Goal: Find specific page/section: Find specific page/section

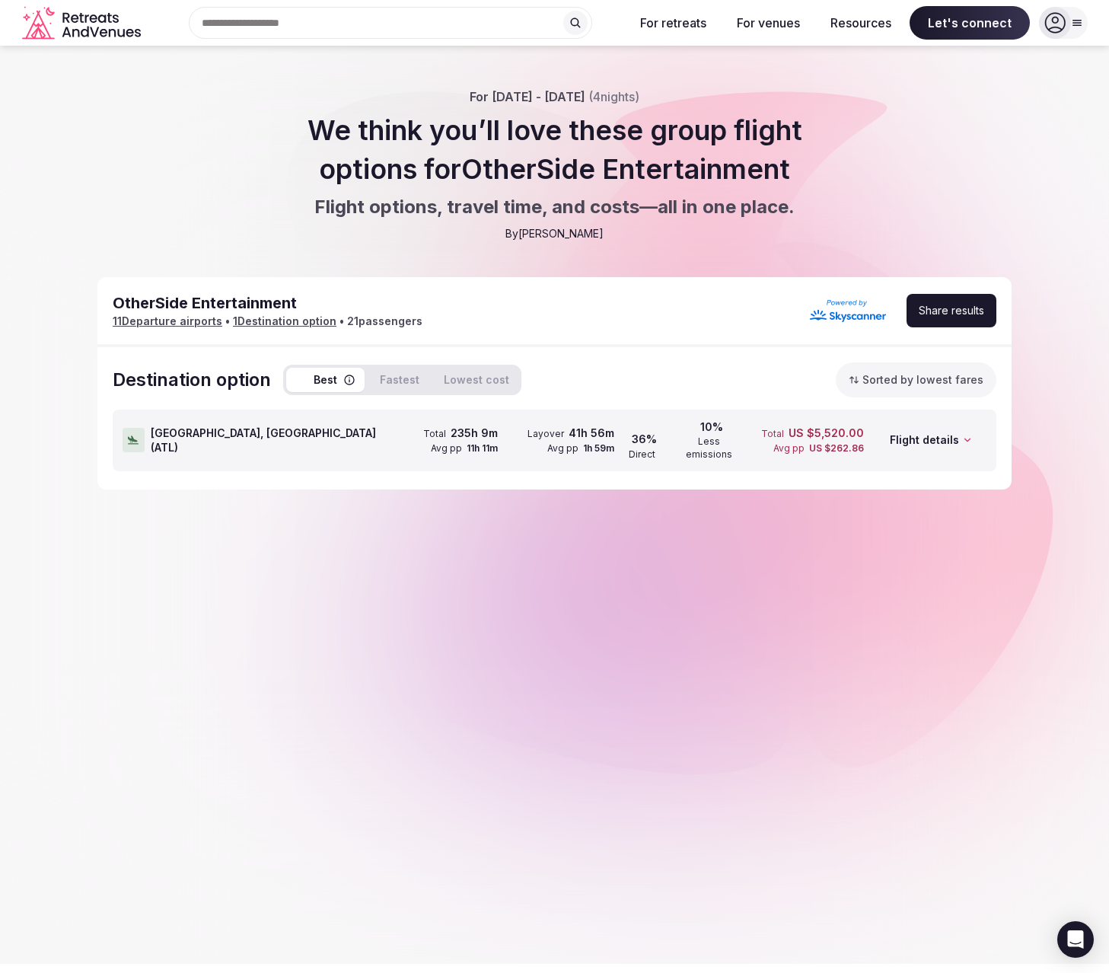
click at [969, 436] on icon at bounding box center [967, 440] width 11 height 11
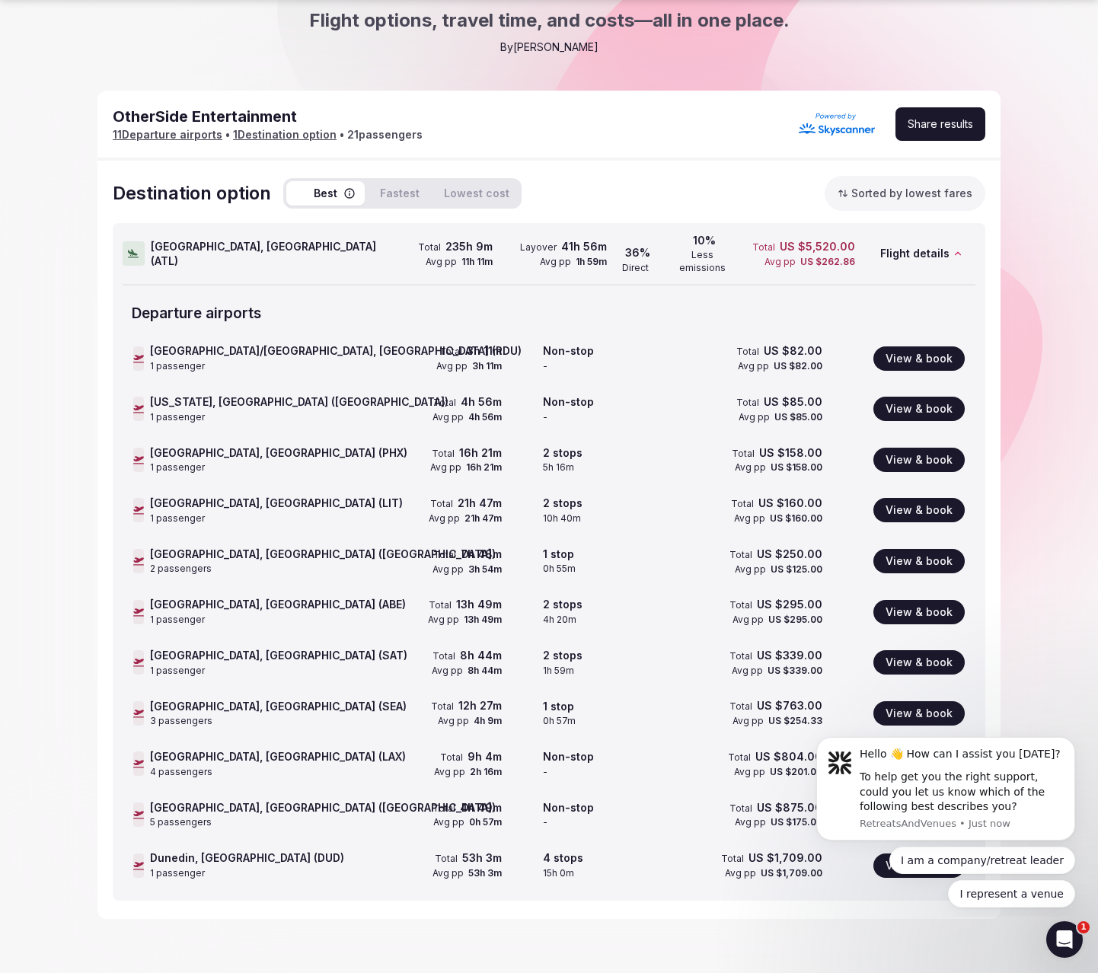
click at [644, 148] on div "OtherSide Entertainment 11 Departure airport s • 1 Destination option • 21 pass…" at bounding box center [548, 126] width 903 height 70
click at [1073, 744] on icon "Dismiss notification" at bounding box center [1069, 741] width 5 height 5
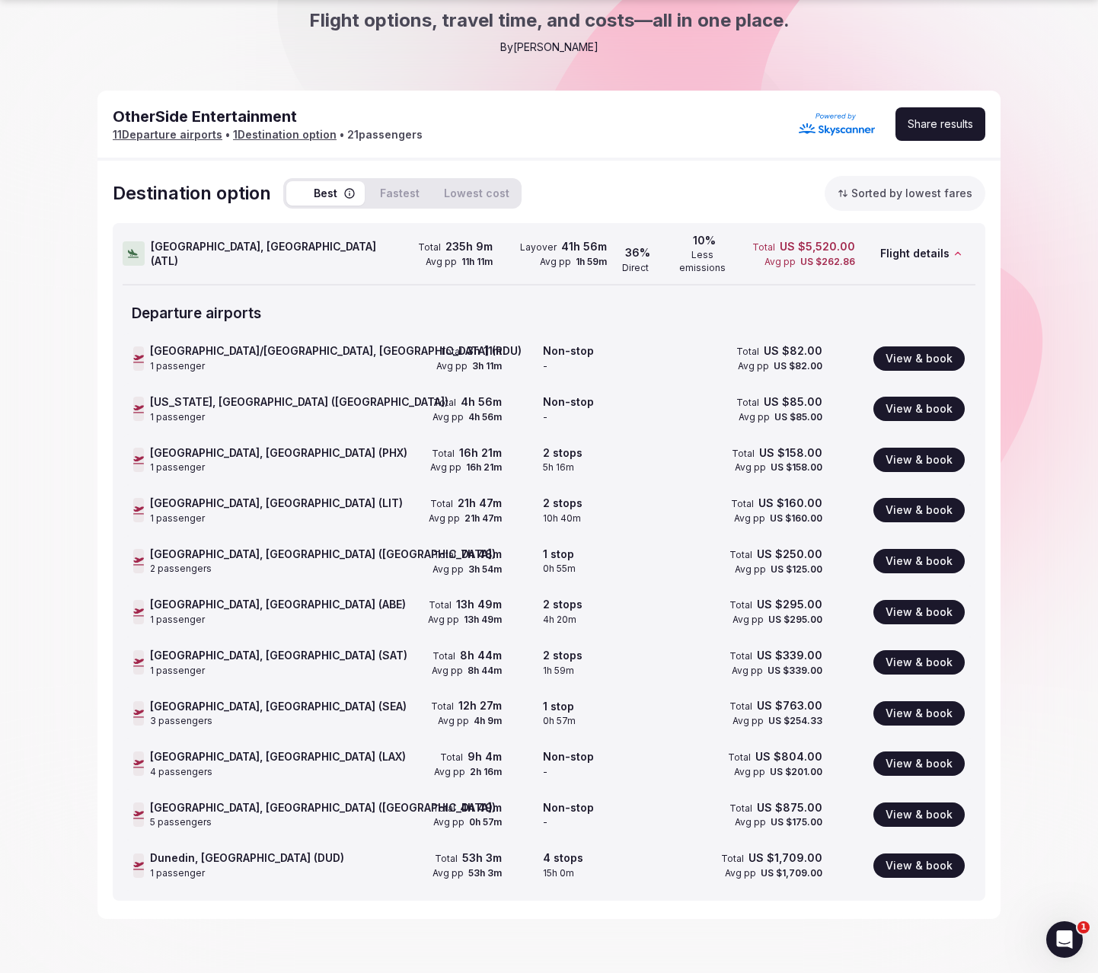
click at [979, 260] on div "Atlanta, United States ( ATL ) Total 235h 9m Avg pp 11h 11m Layover 41h 56m Avg…" at bounding box center [549, 562] width 873 height 678
click at [954, 251] on icon at bounding box center [957, 253] width 11 height 11
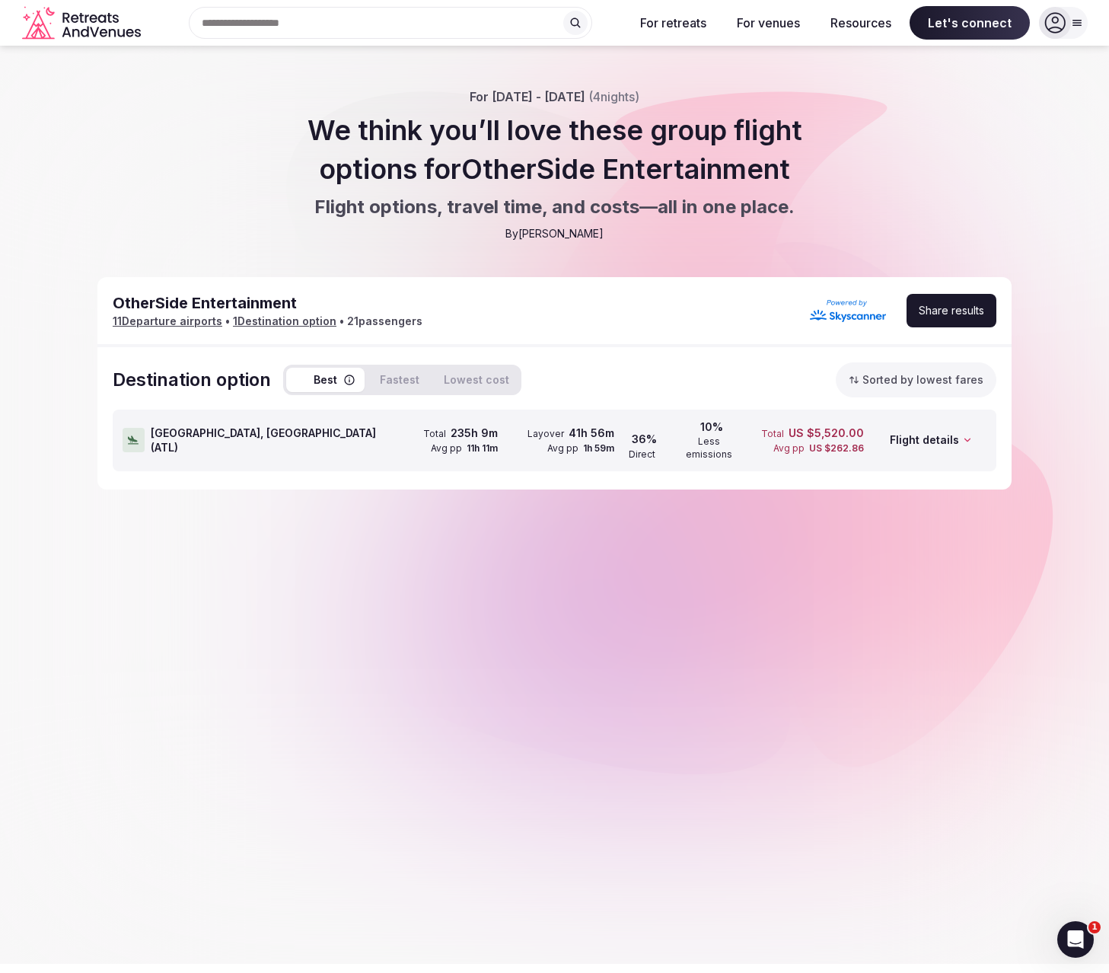
click at [962, 437] on icon at bounding box center [967, 440] width 11 height 11
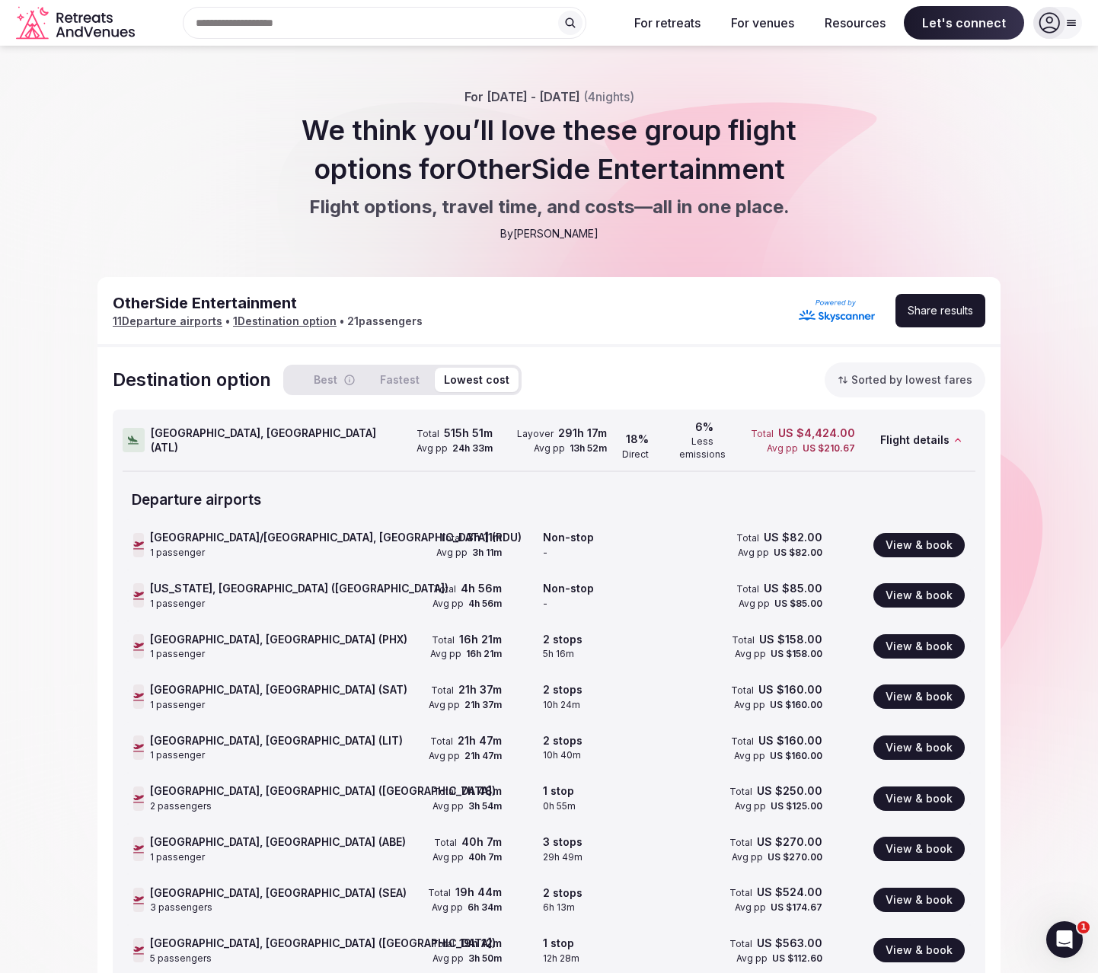
click at [471, 374] on button "Lowest cost" at bounding box center [477, 380] width 84 height 24
click at [400, 386] on button "Fastest" at bounding box center [400, 380] width 58 height 24
click at [324, 377] on button "Best" at bounding box center [325, 380] width 78 height 24
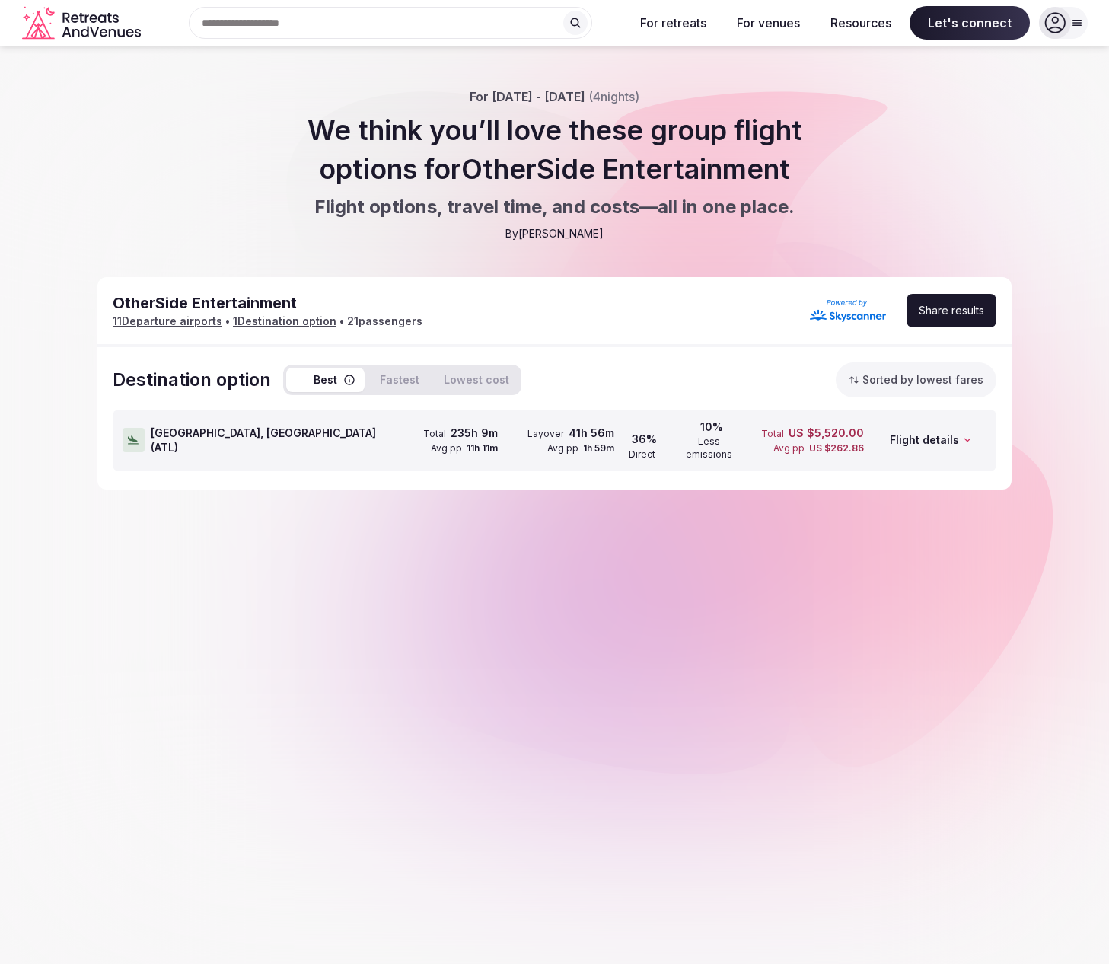
click at [200, 433] on span "Atlanta, United States ( ATL )" at bounding box center [266, 441] width 231 height 30
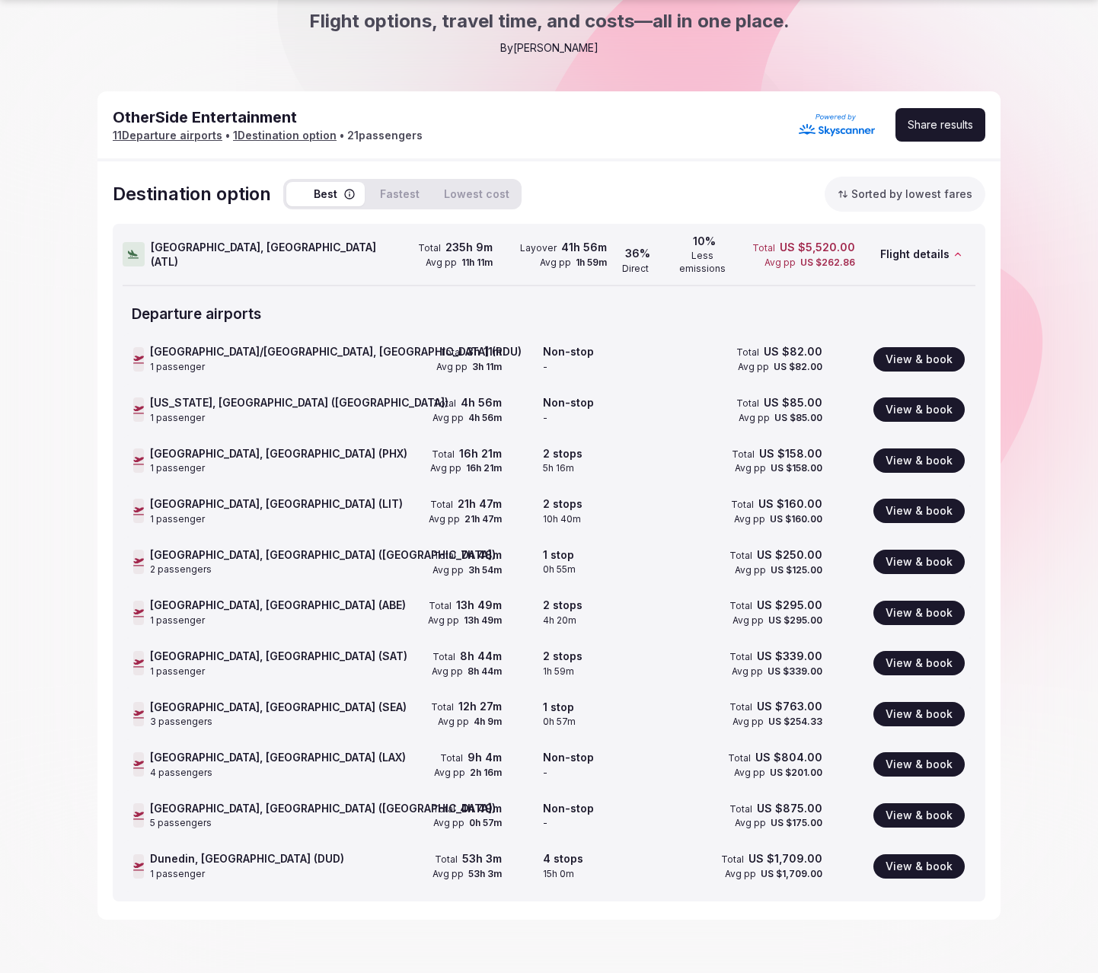
scroll to position [187, 0]
click at [353, 333] on div "Raleigh/Durham, United States (RDU) 1 passenger Total 3h 11m Avg pp 3h 11m Non-…" at bounding box center [549, 358] width 853 height 51
click at [892, 350] on button "View & book" at bounding box center [918, 358] width 91 height 24
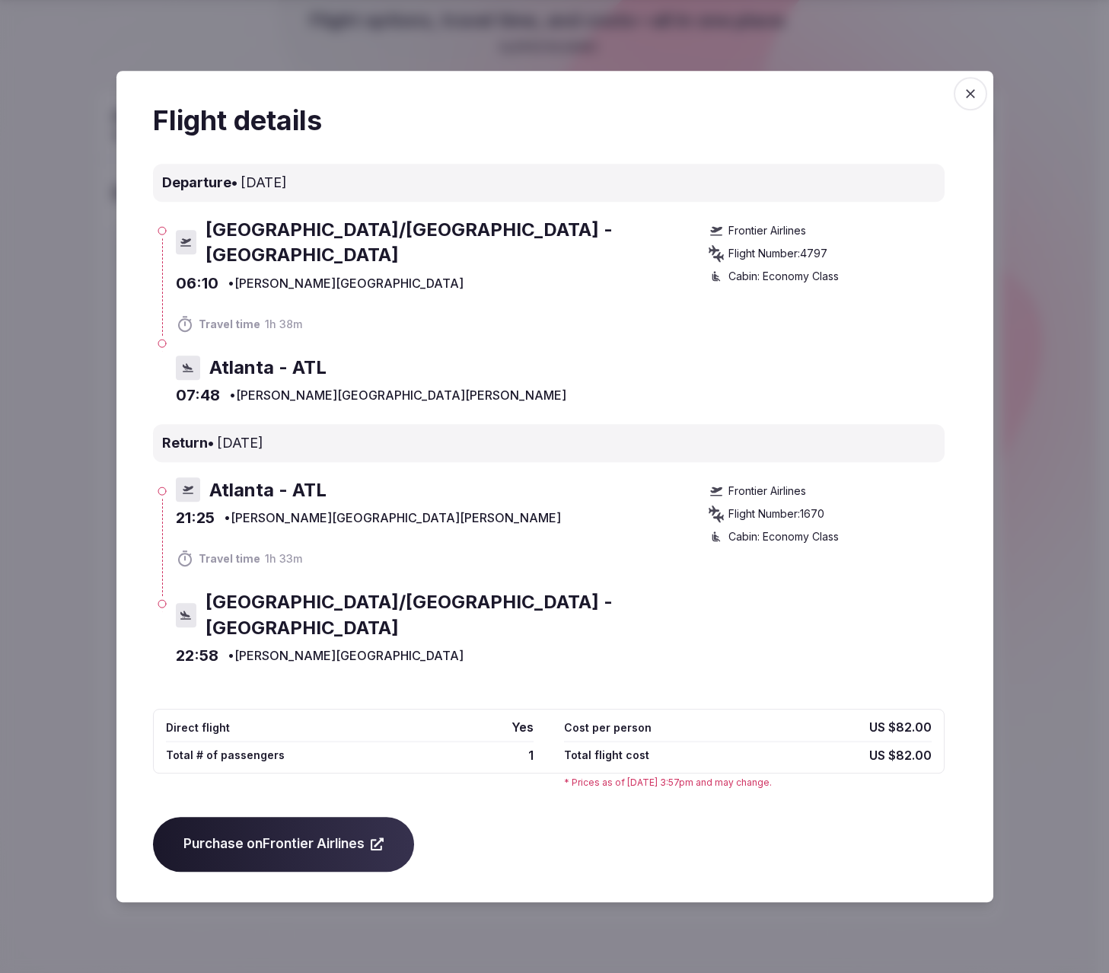
click at [968, 101] on icon "button" at bounding box center [970, 93] width 15 height 15
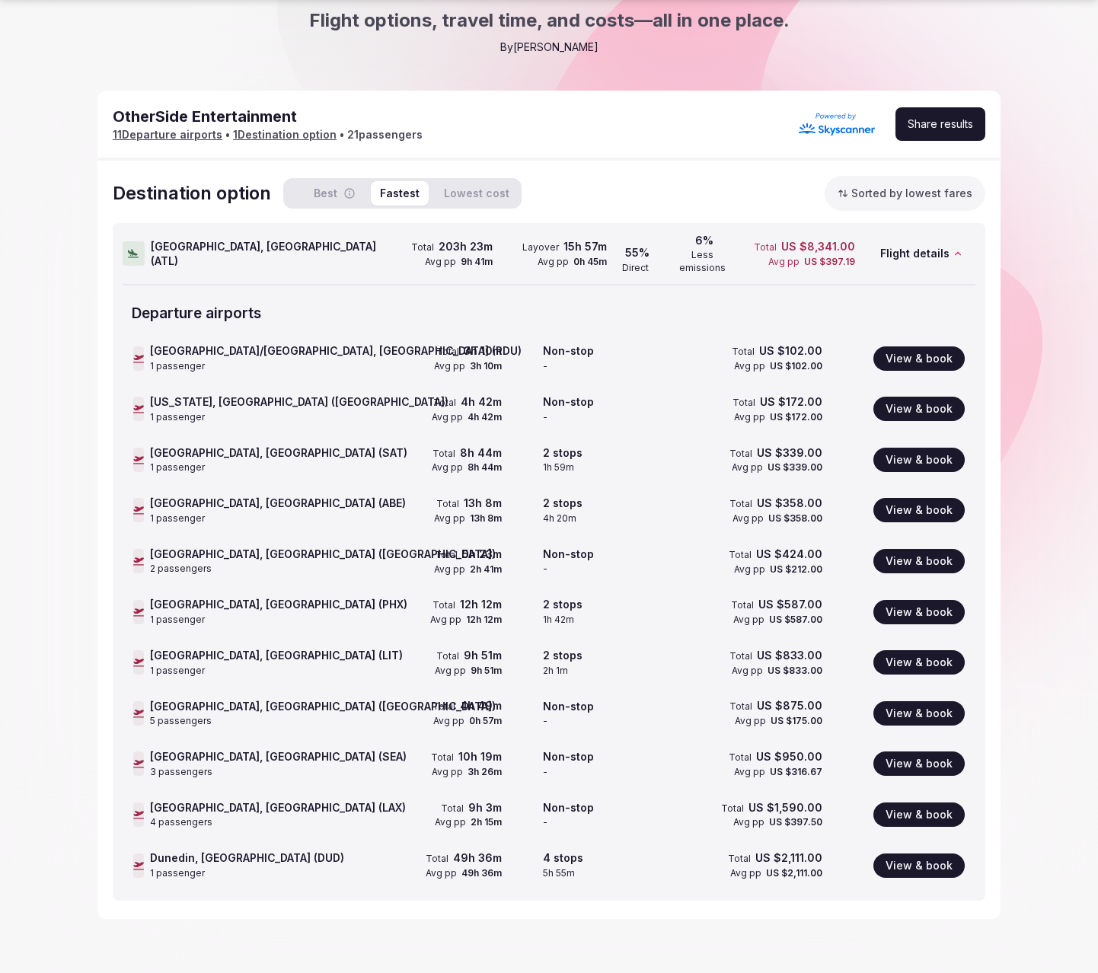
click at [382, 189] on button "Fastest" at bounding box center [400, 193] width 58 height 24
click at [315, 195] on button "Best" at bounding box center [325, 193] width 78 height 24
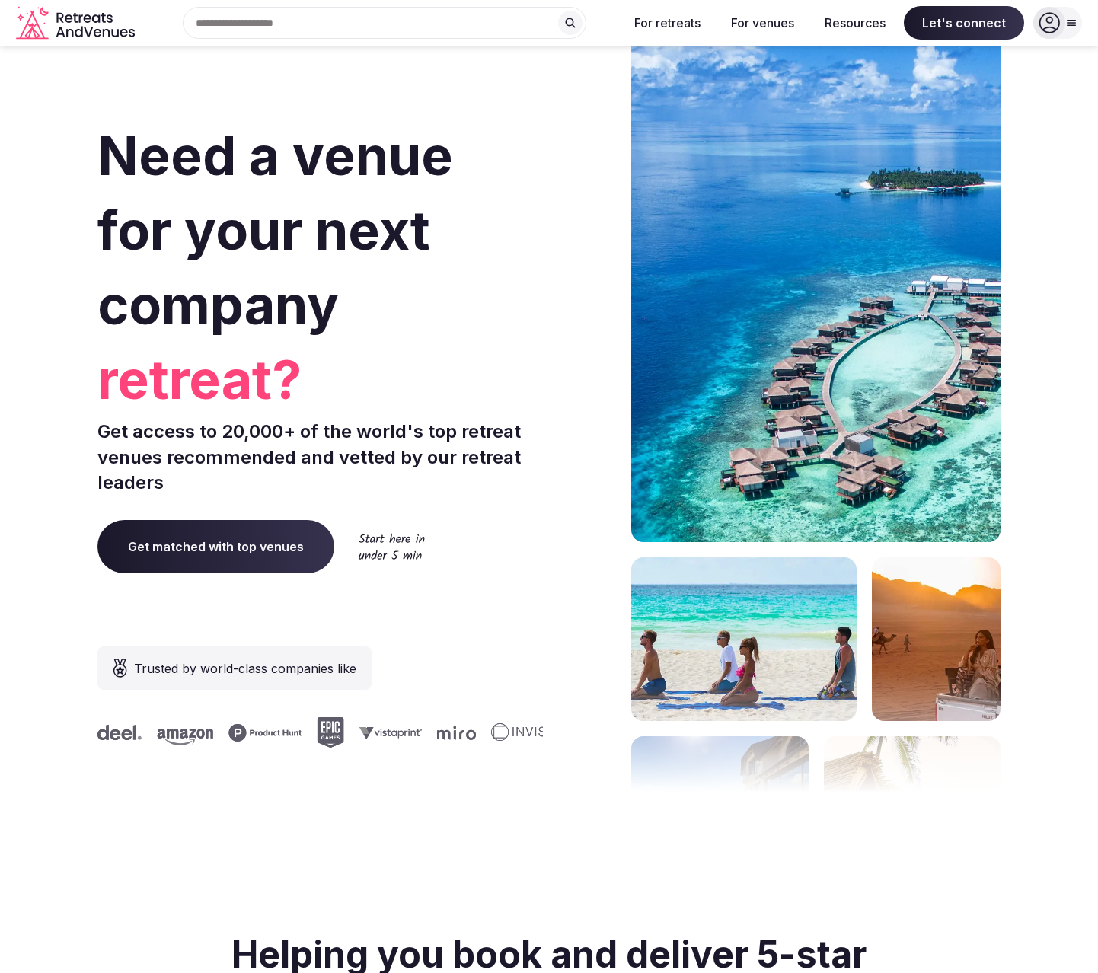
click at [1069, 22] on icon at bounding box center [1071, 23] width 12 height 12
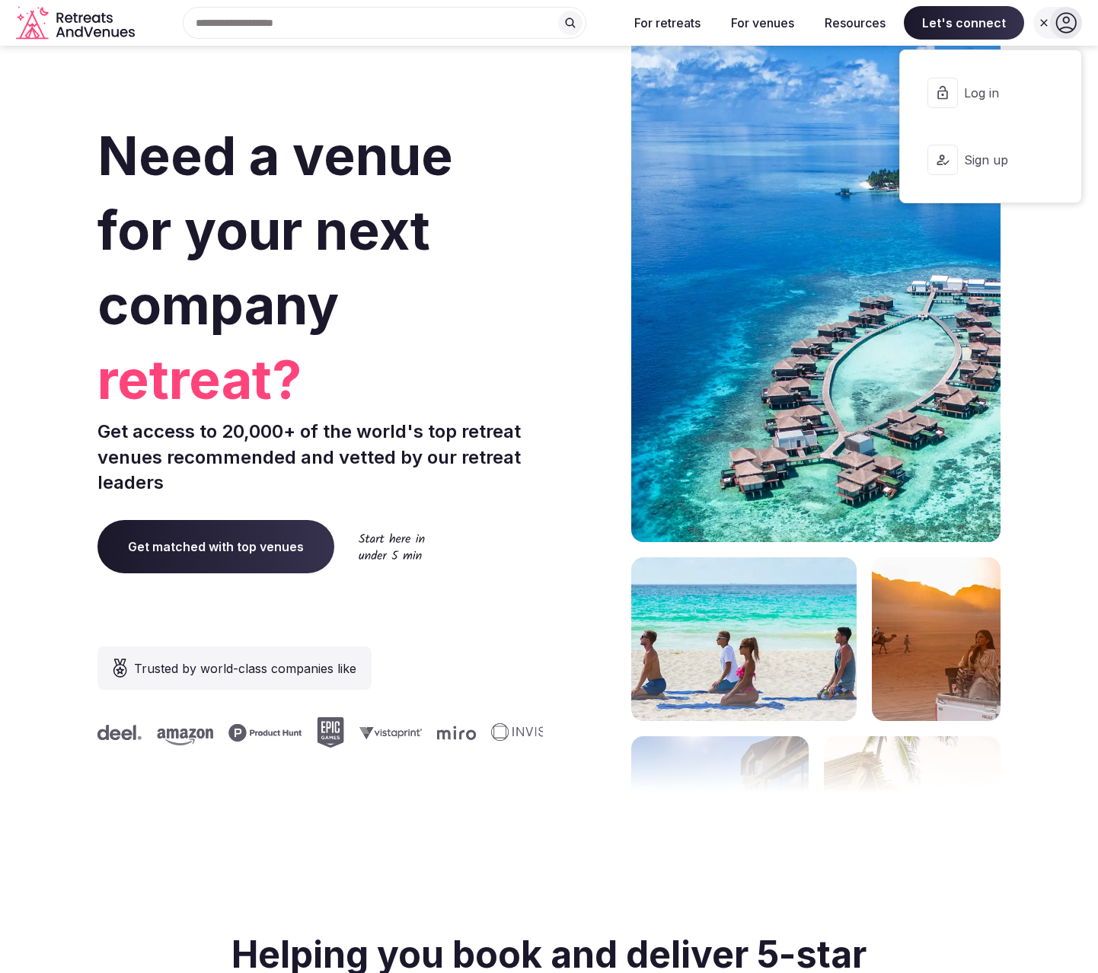
click at [997, 91] on span "Log in" at bounding box center [1000, 93] width 73 height 17
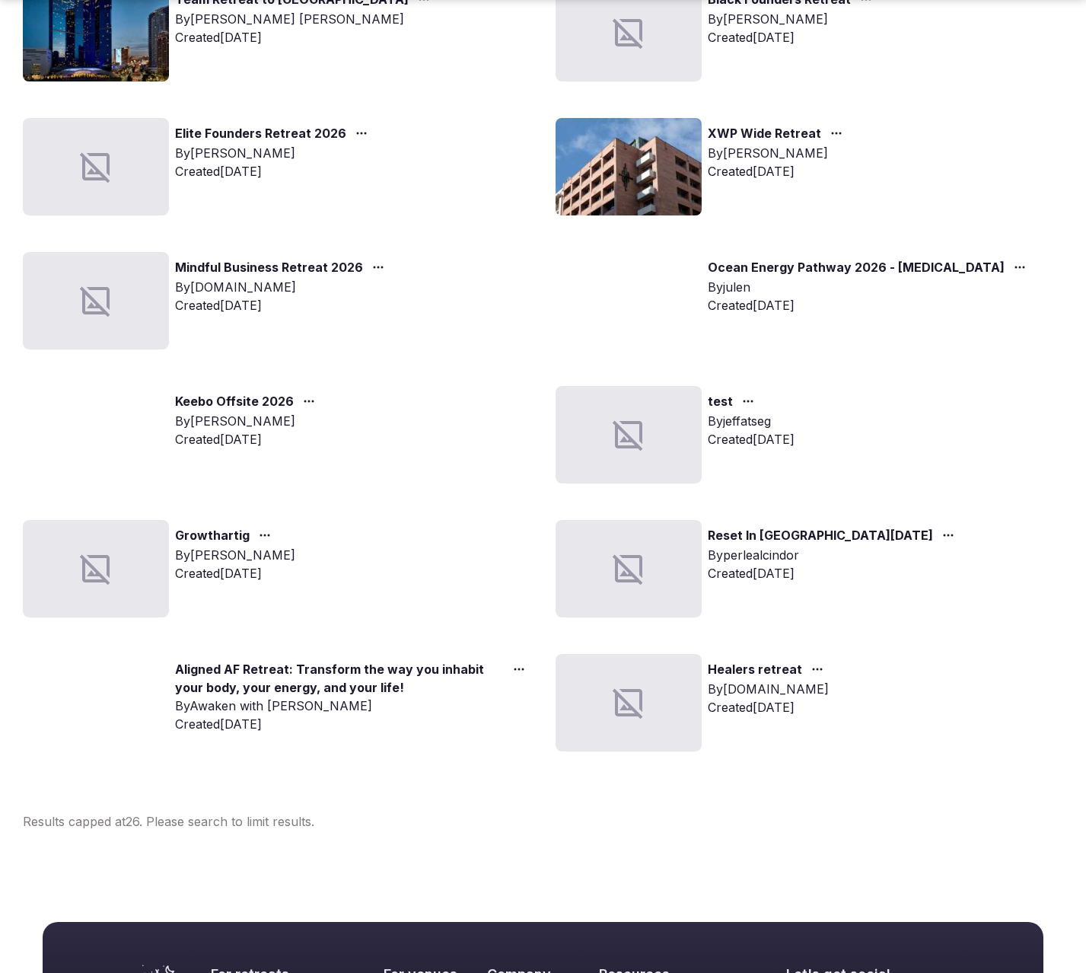
scroll to position [1216, 0]
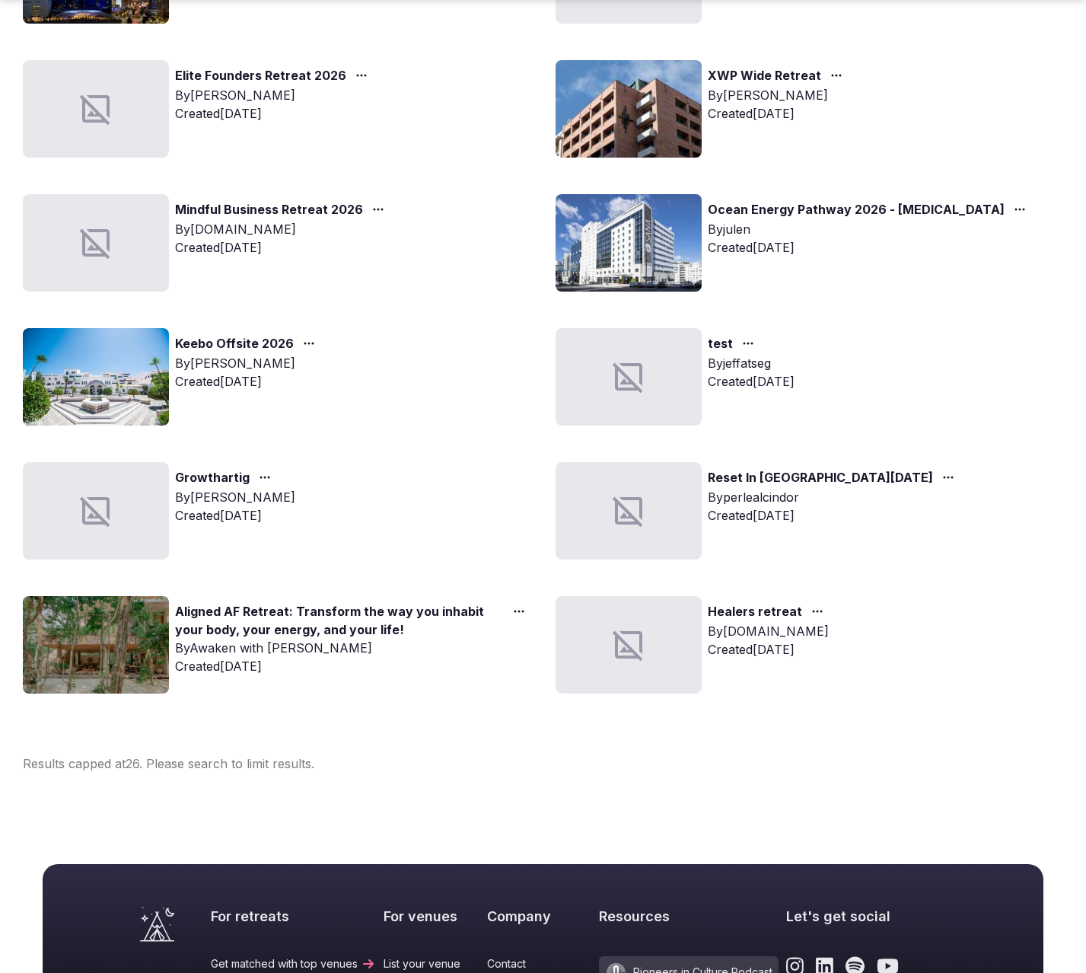
click at [200, 341] on link "Keebo Offsite 2026" at bounding box center [234, 344] width 119 height 20
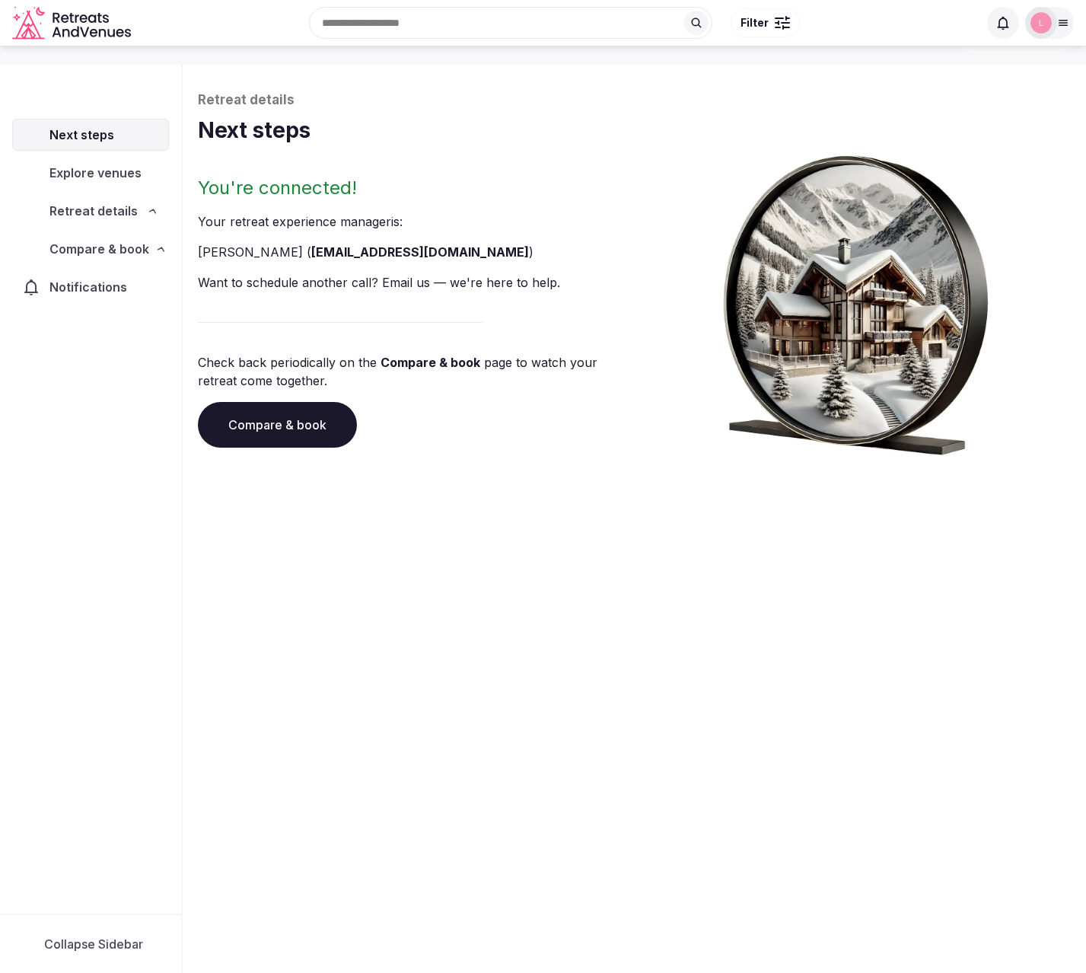
scroll to position [52, 0]
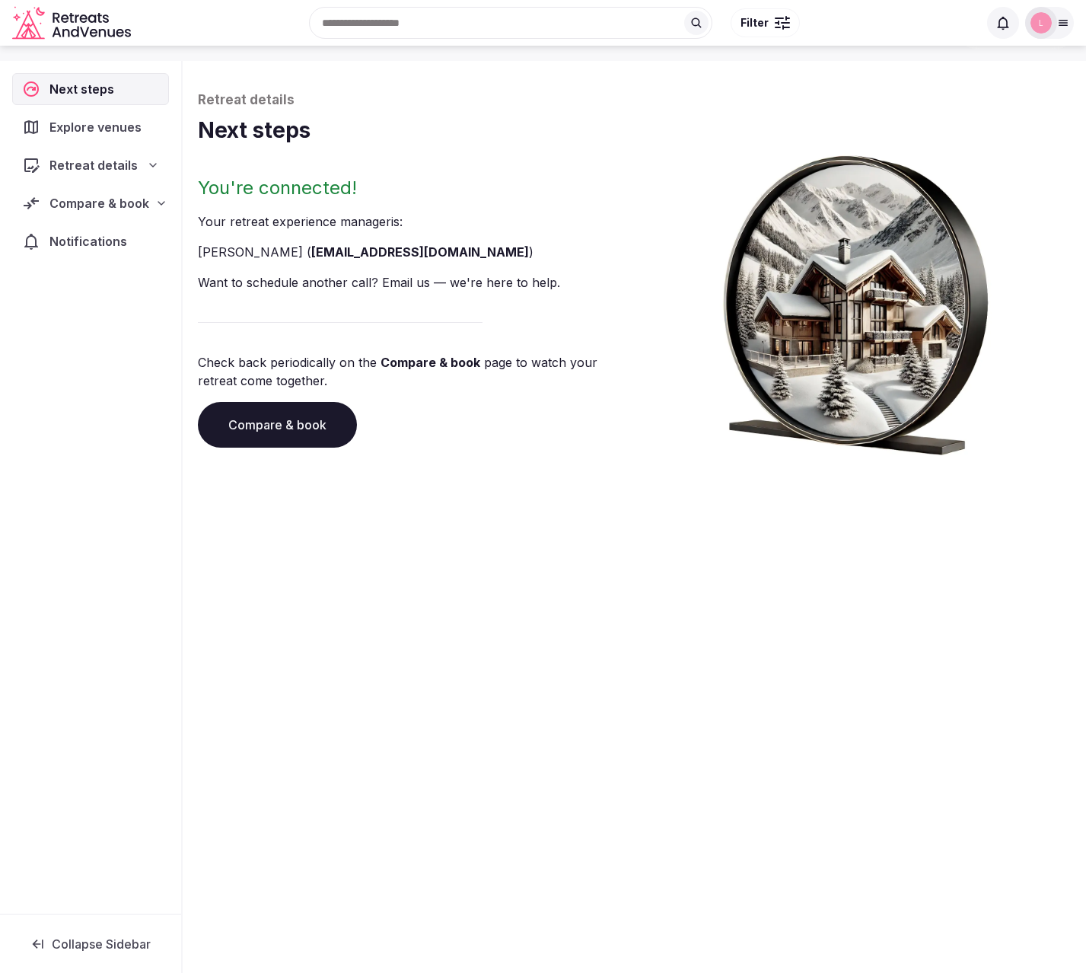
click at [91, 205] on span "Compare & book" at bounding box center [99, 203] width 100 height 18
click at [81, 158] on span "Retreat details" at bounding box center [93, 165] width 88 height 18
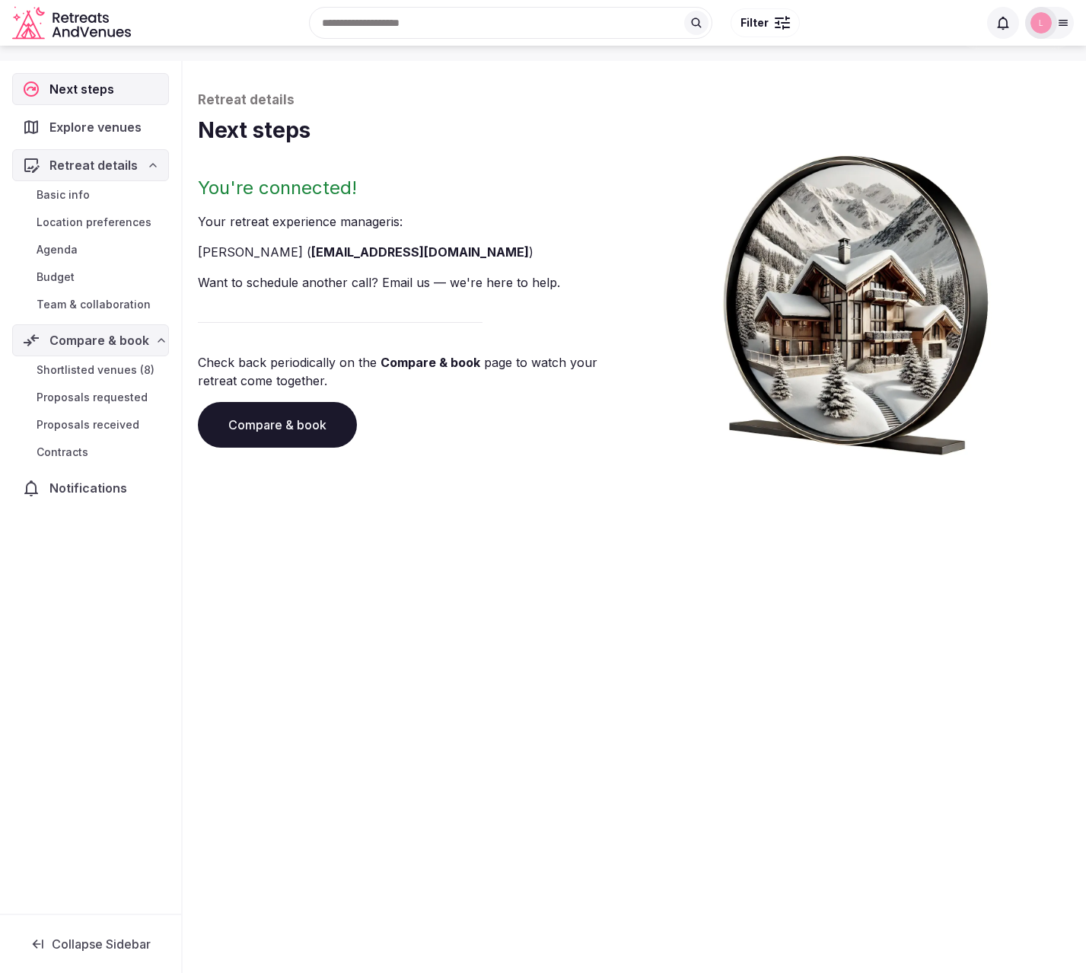
click at [54, 300] on span "Team & collaboration" at bounding box center [94, 304] width 114 height 15
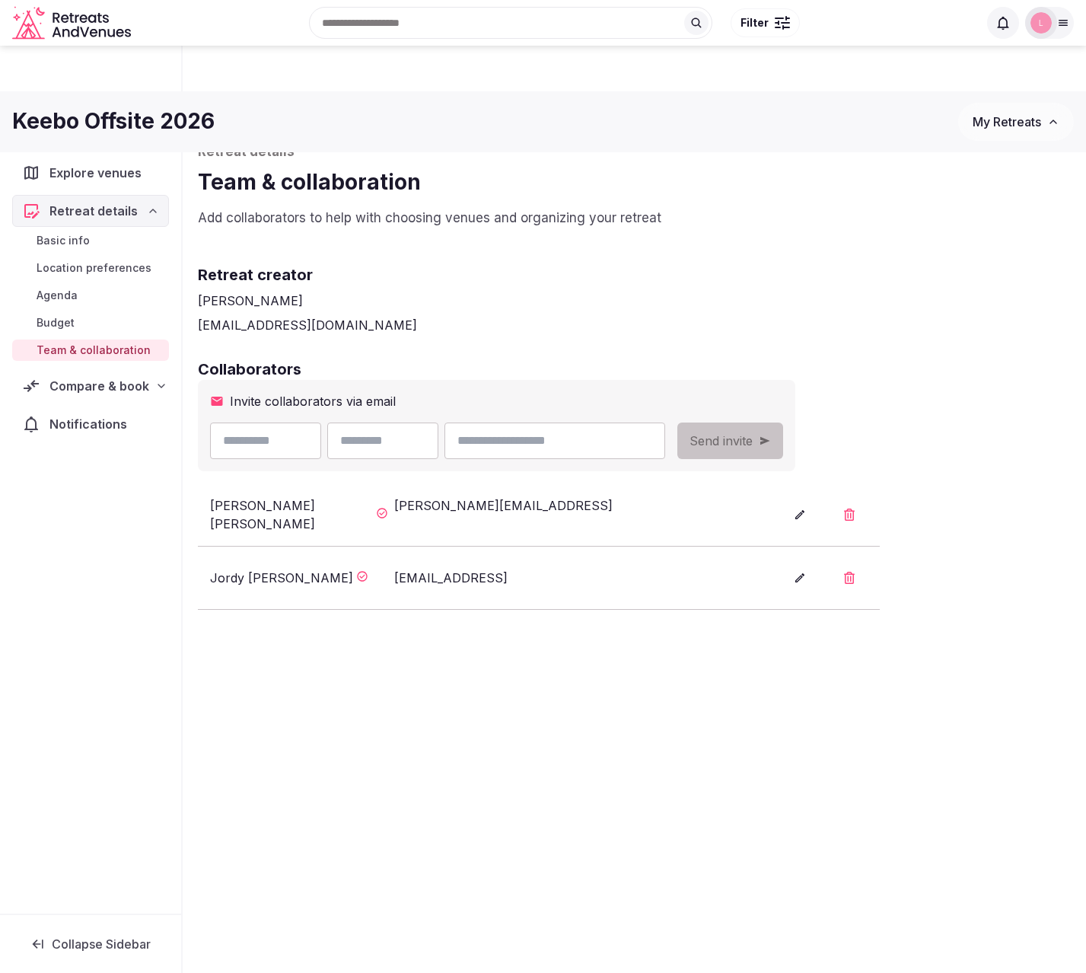
scroll to position [52, 0]
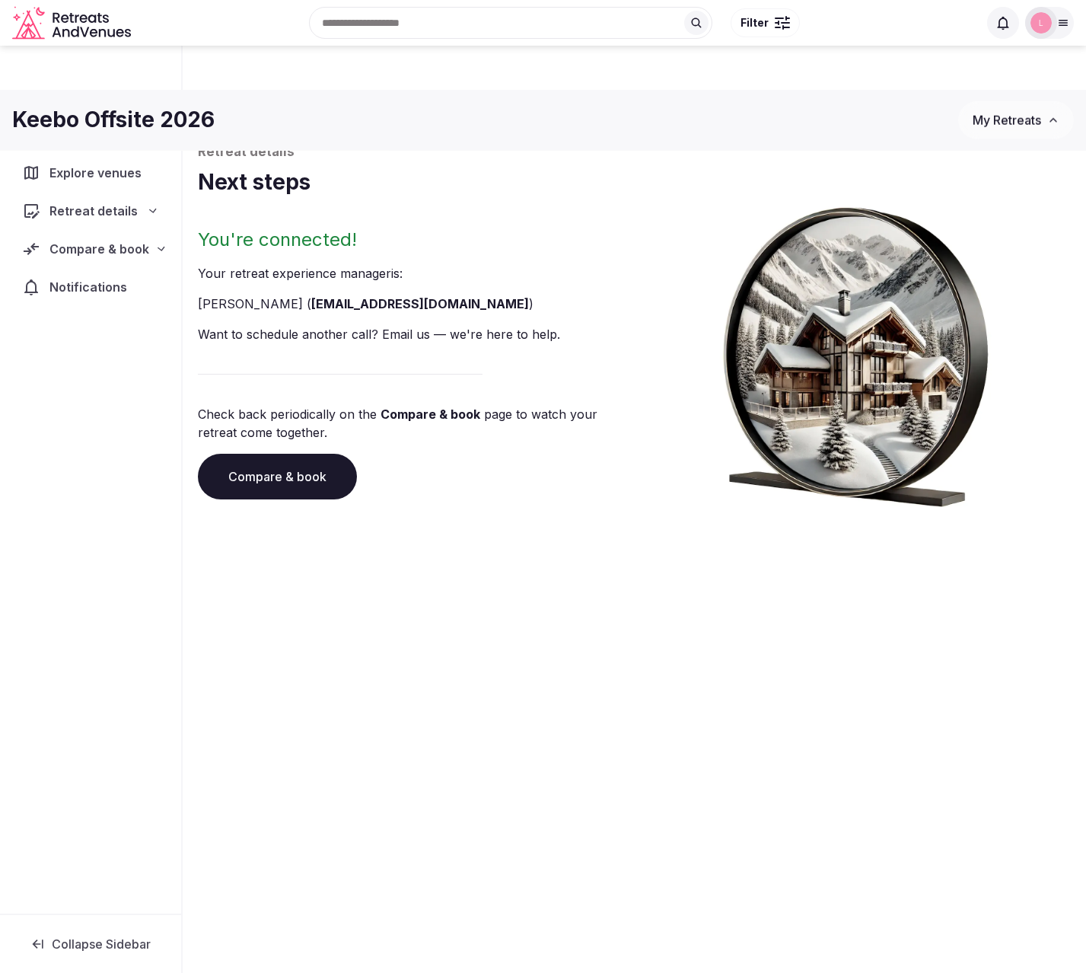
scroll to position [52, 0]
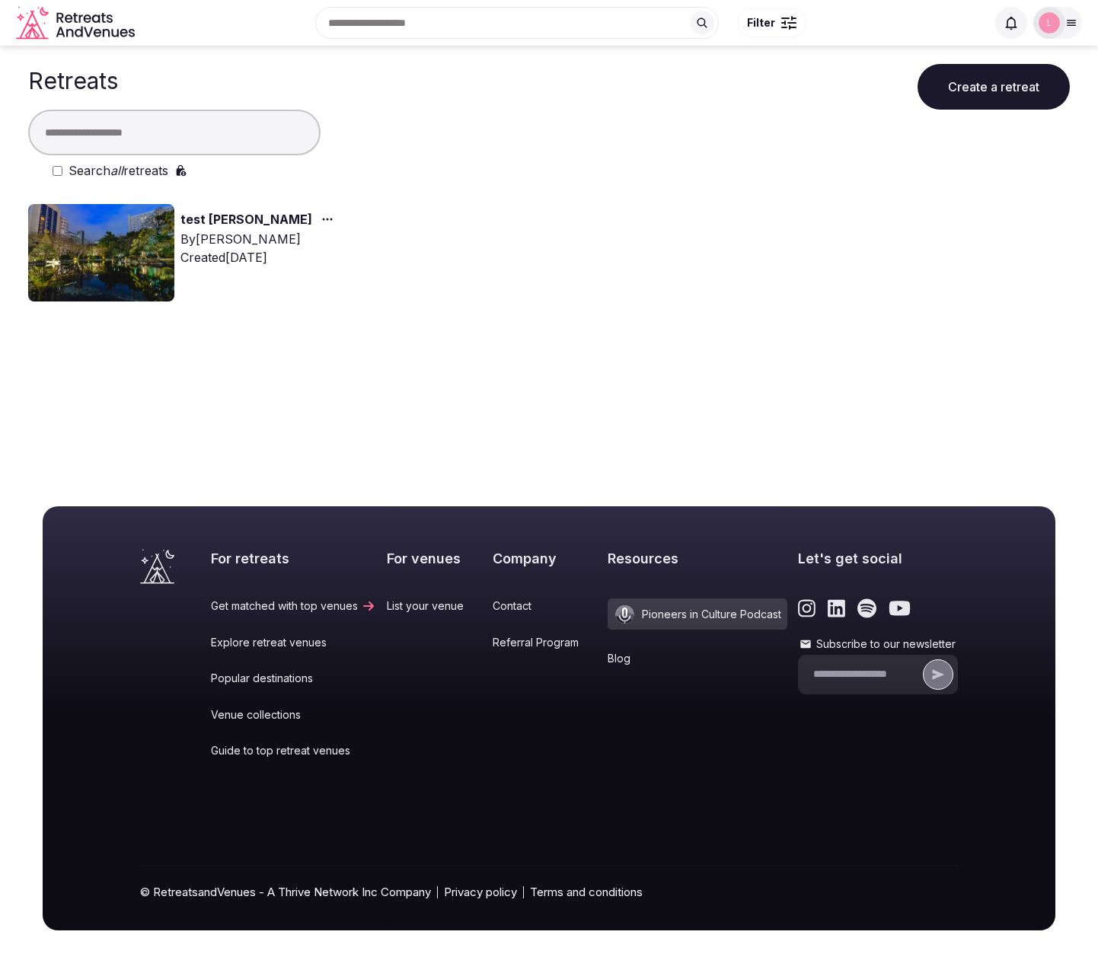
click at [192, 222] on link "test [PERSON_NAME]" at bounding box center [246, 220] width 132 height 20
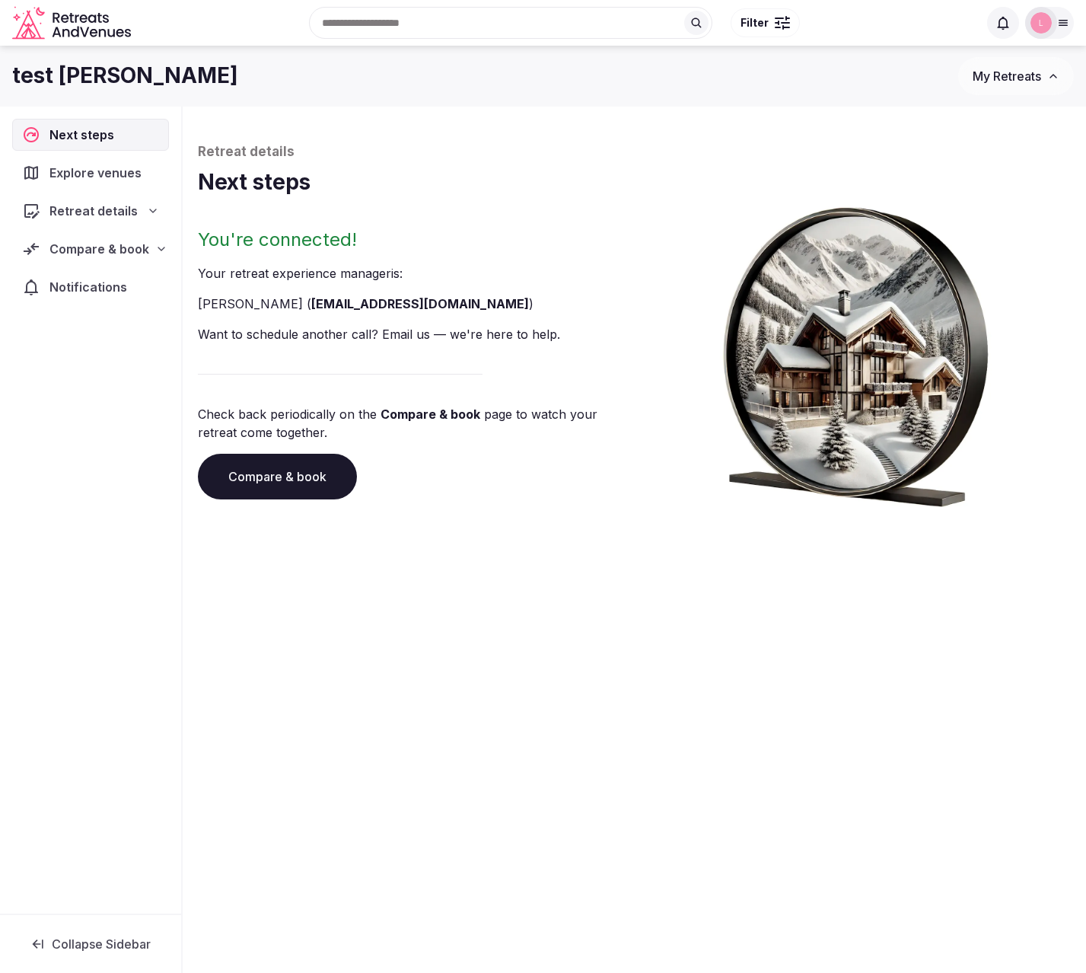
click at [78, 289] on span "Notifications" at bounding box center [91, 287] width 84 height 18
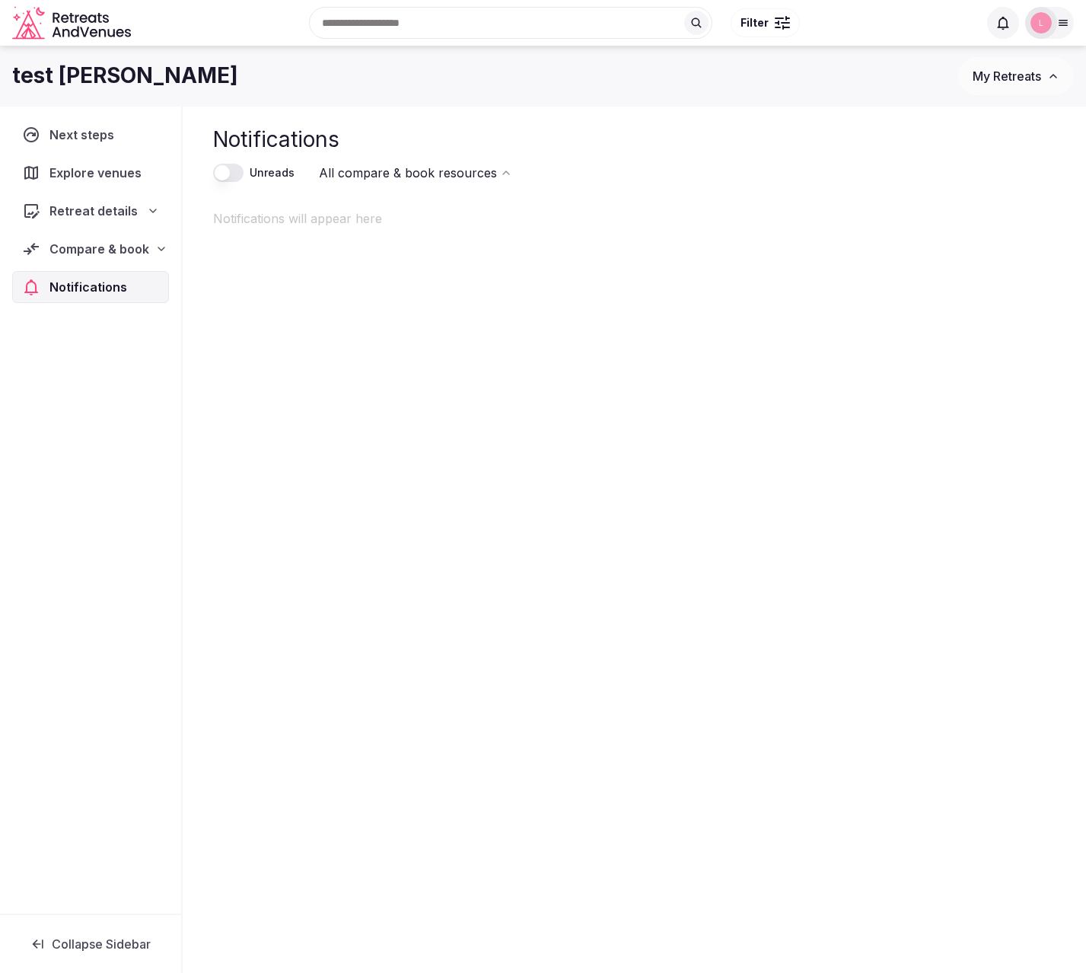
click at [93, 176] on span "Explore venues" at bounding box center [98, 173] width 98 height 18
